Goal: Information Seeking & Learning: Learn about a topic

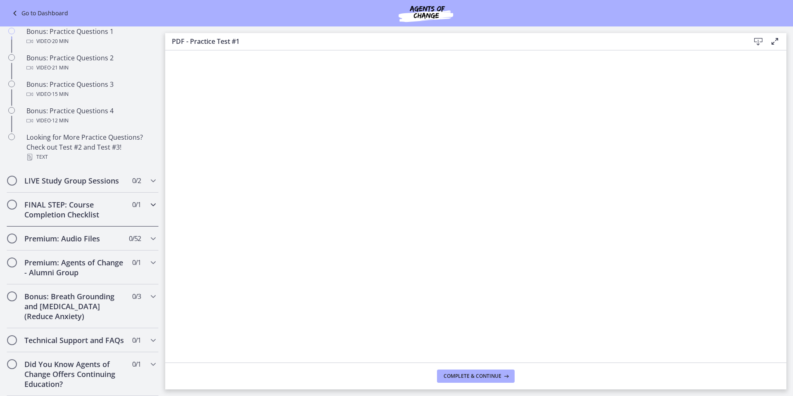
scroll to position [555, 0]
click at [78, 291] on h2 "Bonus: Breath Grounding and [MEDICAL_DATA] (Reduce Anxiety)" at bounding box center [74, 306] width 101 height 30
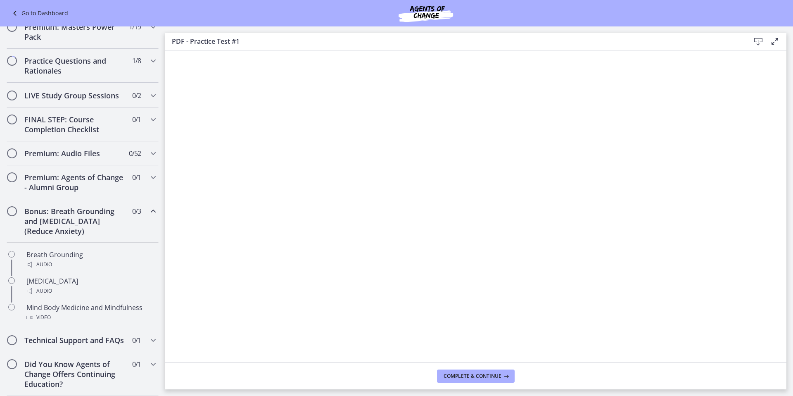
scroll to position [393, 0]
click at [100, 249] on div "Breath Grounding Audio" at bounding box center [90, 259] width 129 height 20
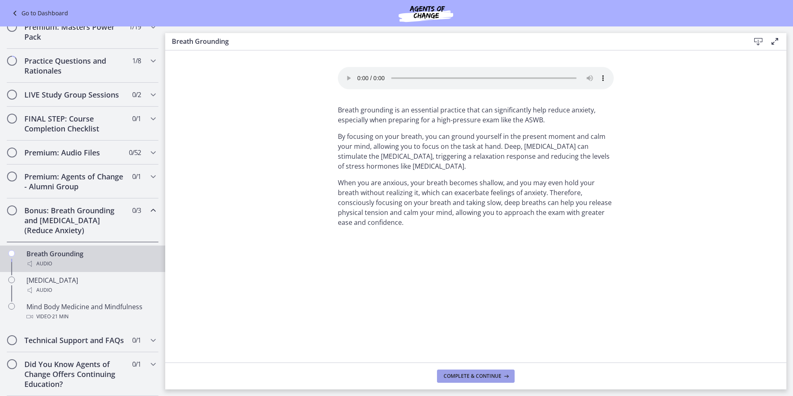
click at [467, 321] on span "Complete & continue" at bounding box center [472, 375] width 58 height 7
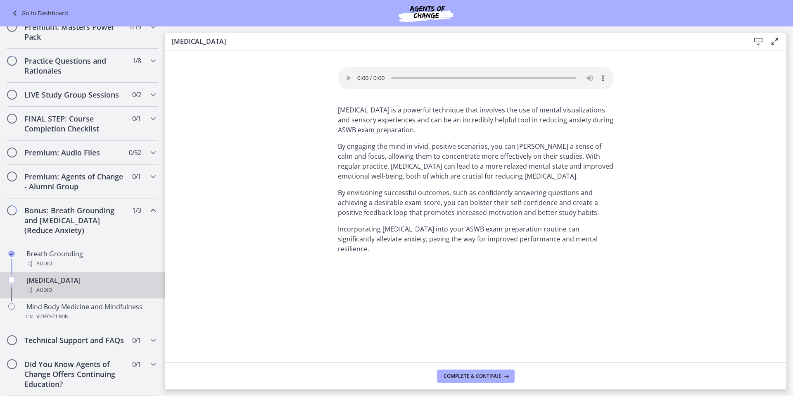
click at [121, 285] on div "Audio" at bounding box center [90, 290] width 129 height 10
click at [481, 321] on span "Complete & continue" at bounding box center [472, 375] width 58 height 7
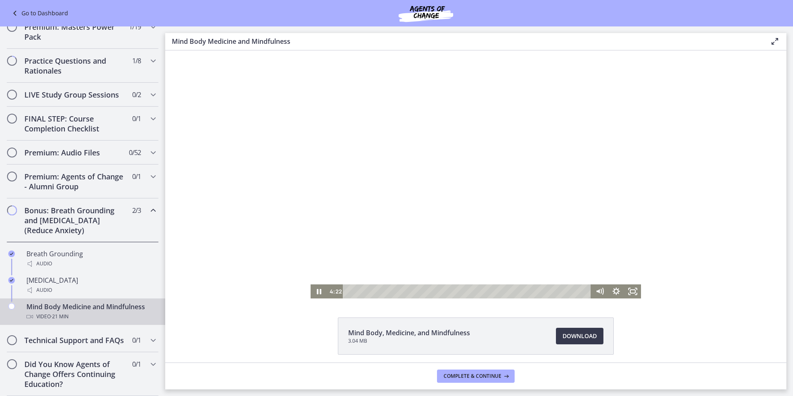
drag, startPoint x: 346, startPoint y: 292, endPoint x: 397, endPoint y: 291, distance: 51.2
click at [397, 291] on div "Playbar" at bounding box center [398, 291] width 5 height 5
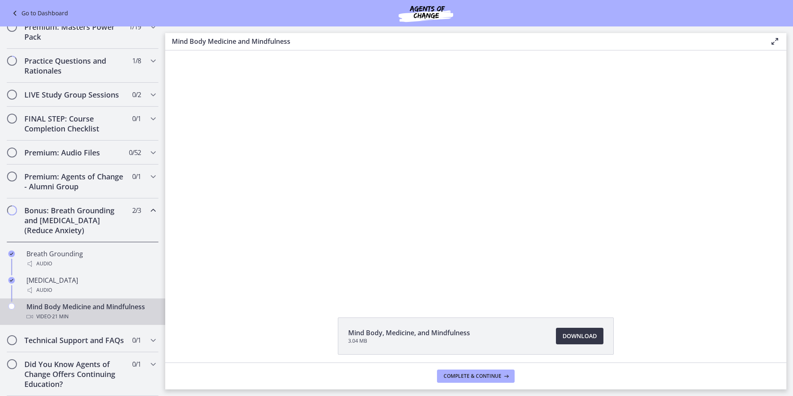
click at [577, 321] on span "Download Opens in a new window" at bounding box center [579, 336] width 34 height 10
click at [485, 321] on span "Complete & continue" at bounding box center [472, 375] width 58 height 7
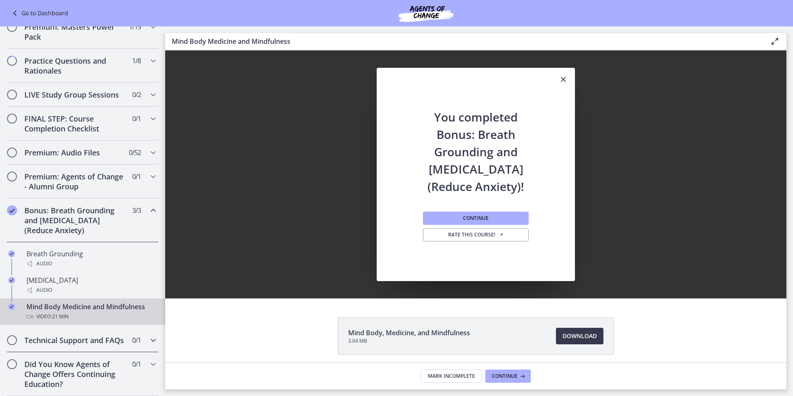
click at [104, 321] on h2 "Technical Support and FAQs" at bounding box center [74, 340] width 101 height 10
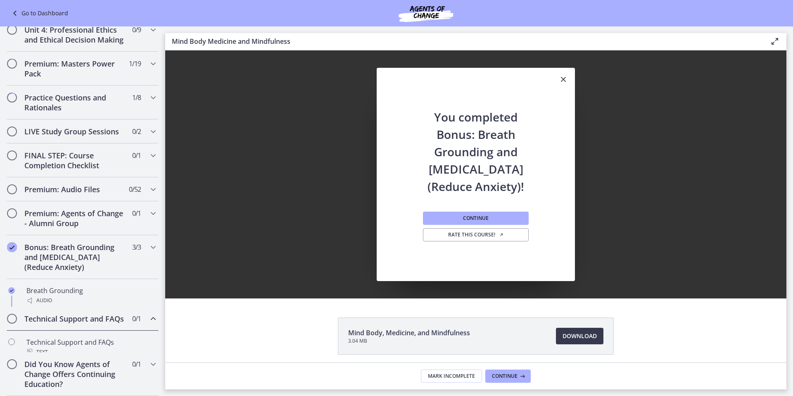
scroll to position [341, 0]
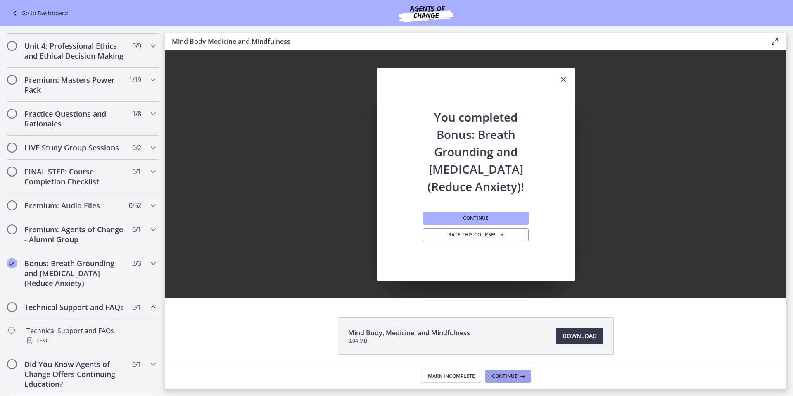
click at [515, 321] on span "Continue" at bounding box center [505, 375] width 26 height 7
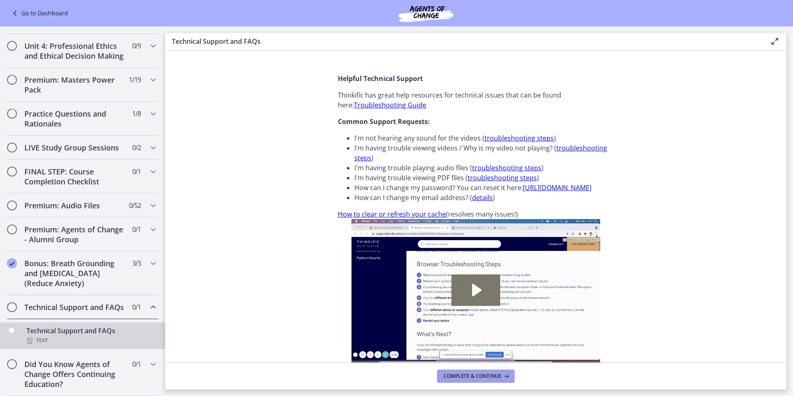
click at [496, 321] on span "Complete & continue" at bounding box center [472, 375] width 58 height 7
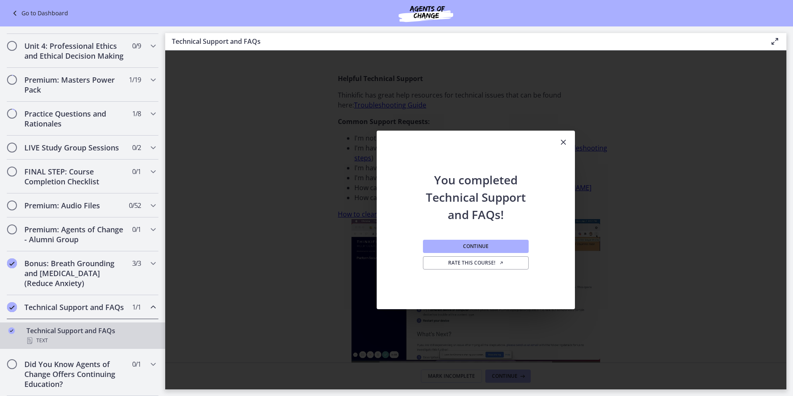
click at [563, 143] on icon "Close" at bounding box center [563, 142] width 10 height 10
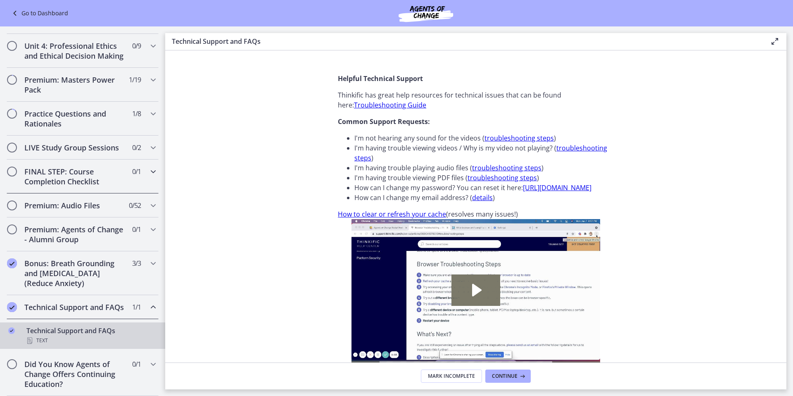
click at [95, 171] on h2 "FINAL STEP: Course Completion Checklist" at bounding box center [74, 176] width 101 height 20
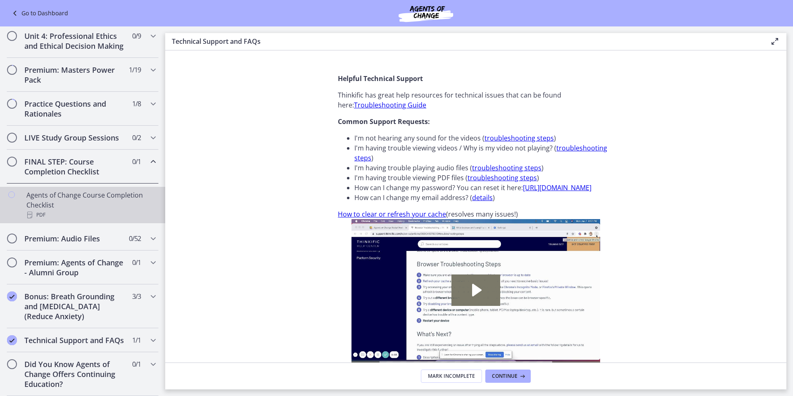
click at [118, 201] on div "Agents of Change Course Completion Checklist PDF" at bounding box center [90, 205] width 129 height 30
